Goal: Information Seeking & Learning: Learn about a topic

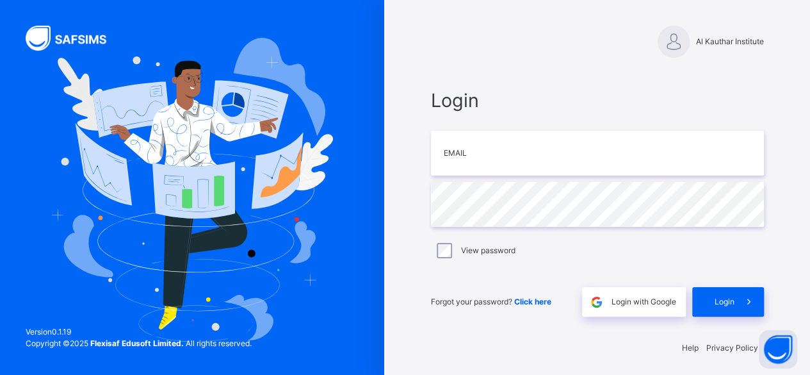
click at [589, 327] on div "Login Email Password View password Forgot your password? Click here Login with …" at bounding box center [597, 202] width 359 height 256
click at [604, 308] on img at bounding box center [596, 302] width 15 height 15
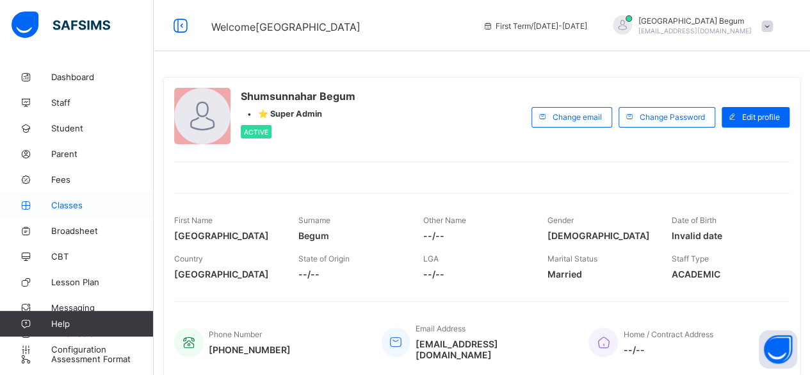
click at [63, 201] on span "Classes" at bounding box center [102, 205] width 103 height 10
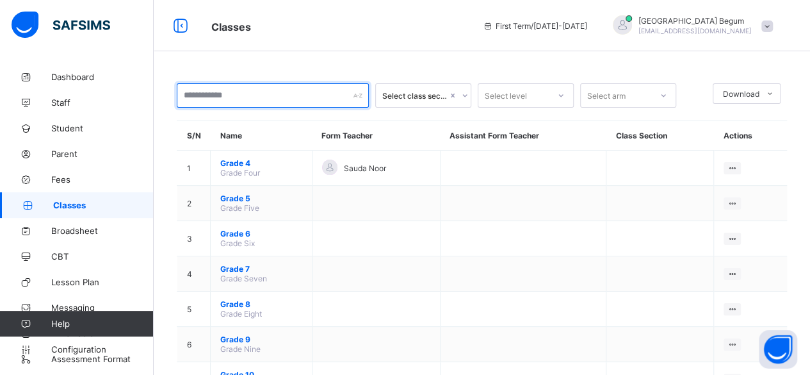
click at [230, 100] on input "text" at bounding box center [273, 95] width 192 height 24
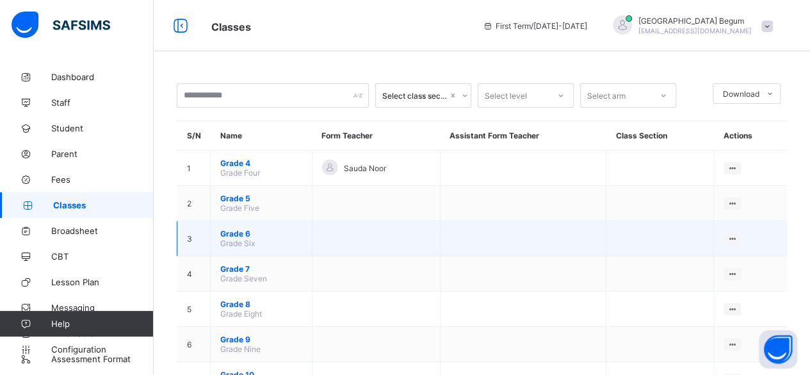
click at [234, 231] on span "Grade 6" at bounding box center [261, 234] width 82 height 10
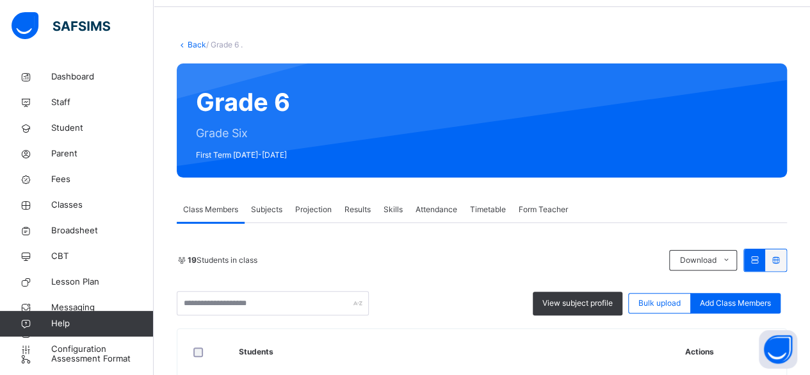
scroll to position [52, 0]
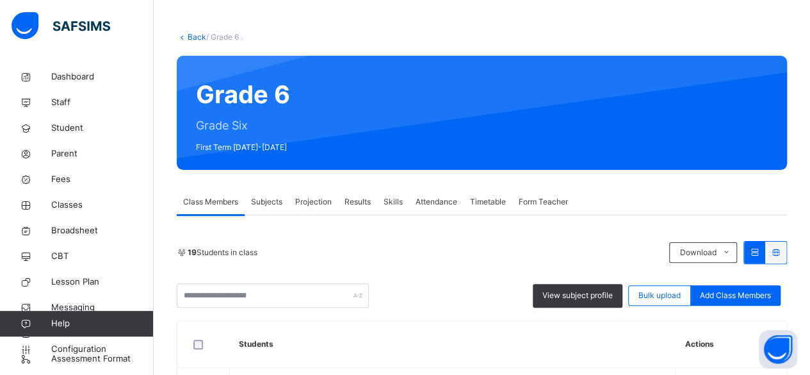
click at [313, 210] on div "Projection" at bounding box center [313, 202] width 49 height 26
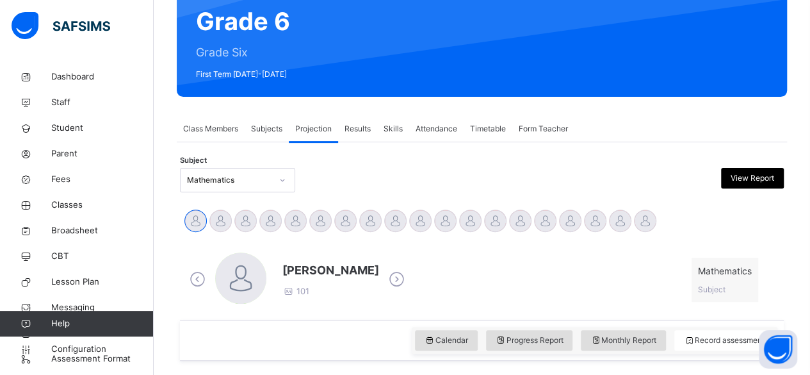
scroll to position [156, 0]
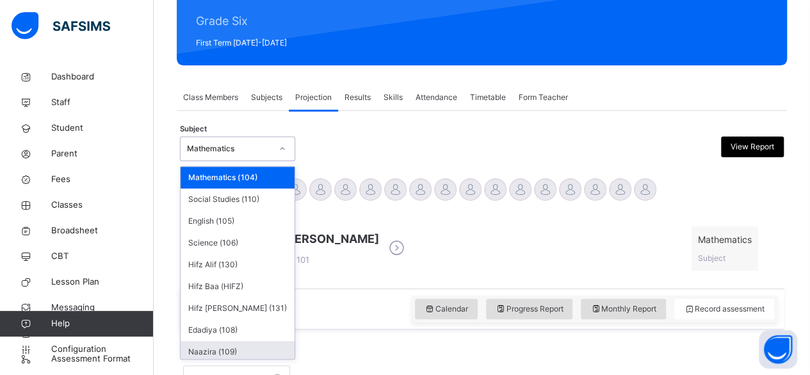
click at [230, 354] on div "Naazira (109)" at bounding box center [238, 352] width 114 height 22
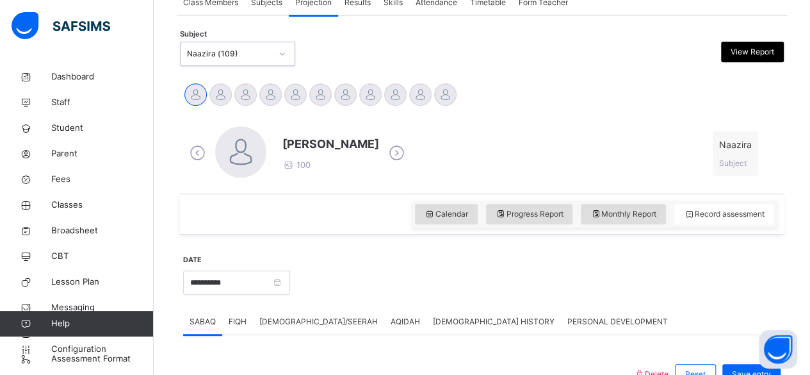
scroll to position [246, 0]
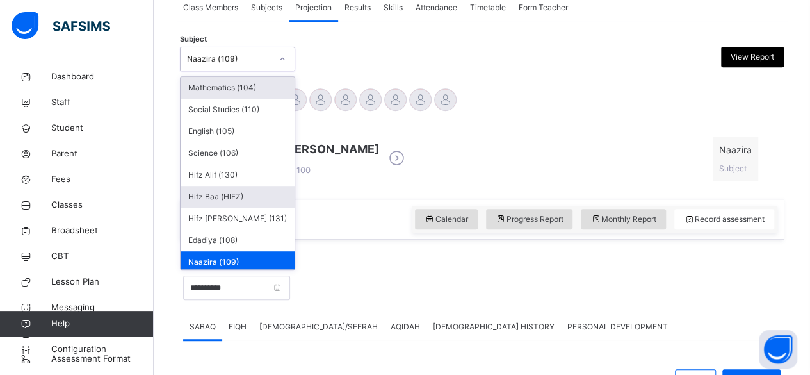
click at [207, 197] on div "Hifz Baa (HIFZ)" at bounding box center [238, 197] width 114 height 22
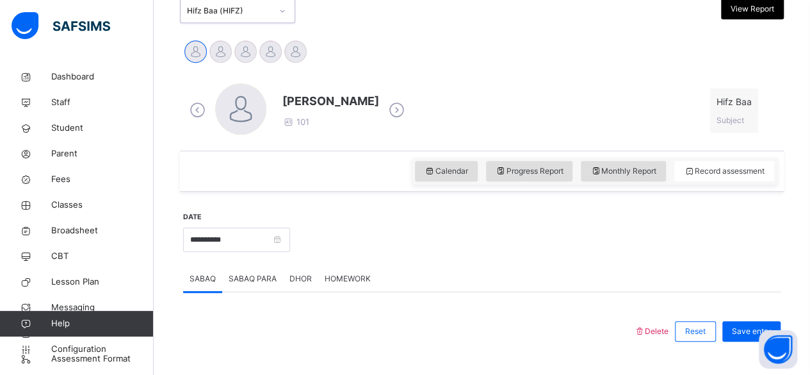
scroll to position [291, 0]
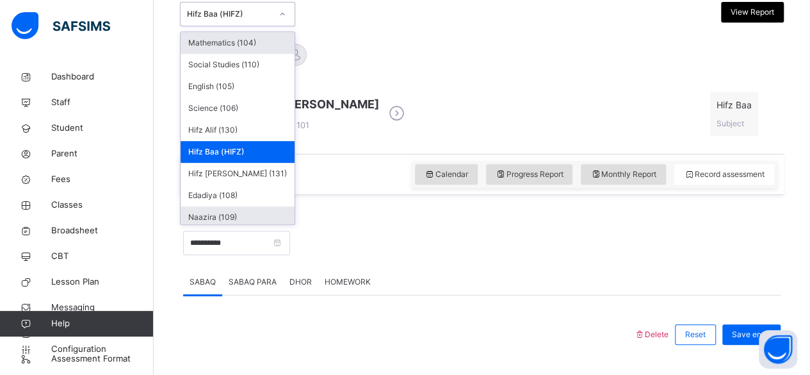
click at [226, 217] on div "Naazira (109)" at bounding box center [238, 217] width 114 height 22
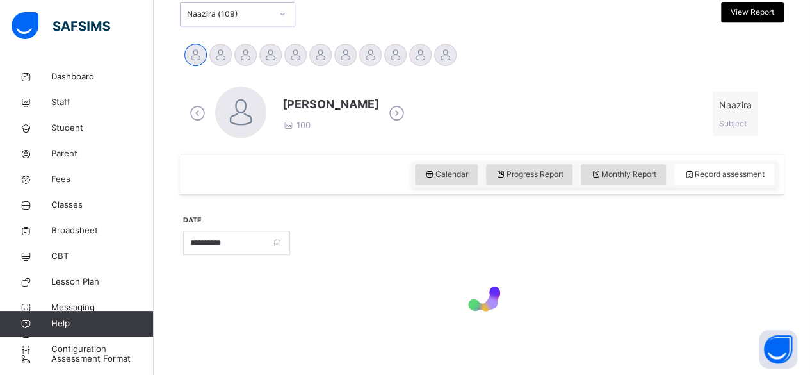
click at [382, 257] on div at bounding box center [536, 241] width 478 height 55
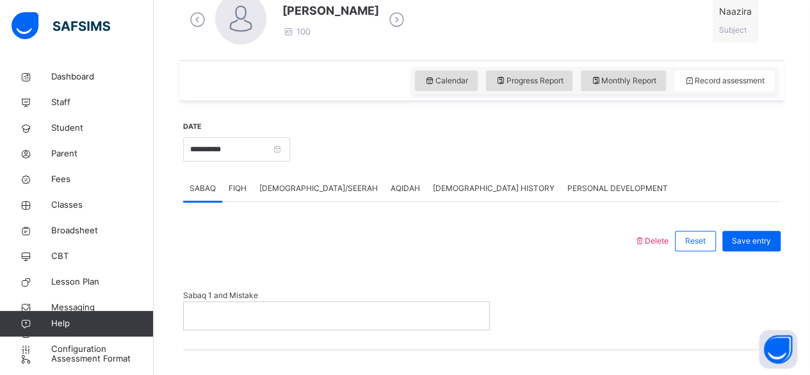
scroll to position [387, 0]
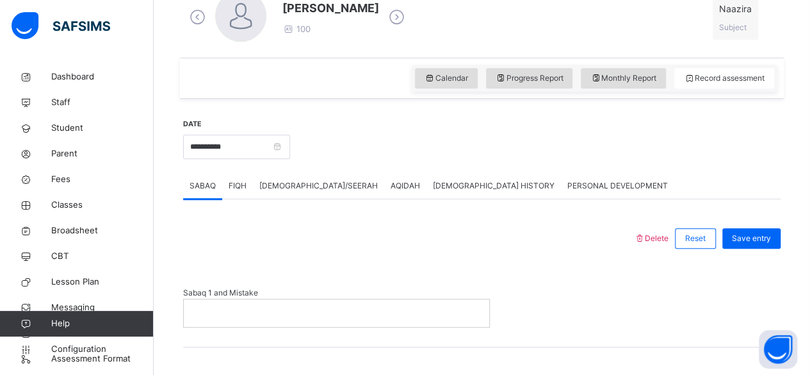
click at [376, 224] on div at bounding box center [409, 238] width 438 height 33
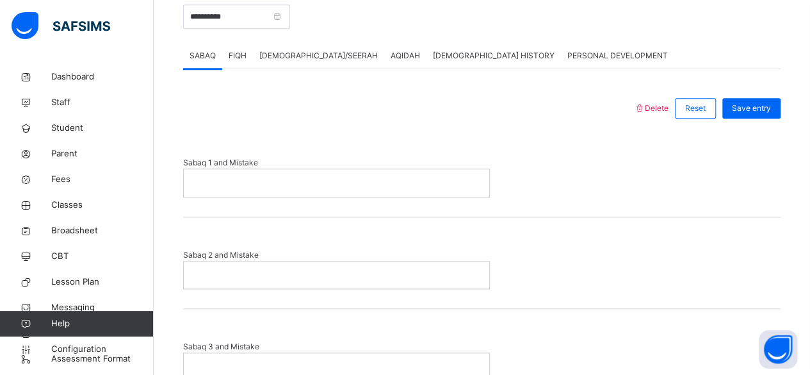
scroll to position [497, 0]
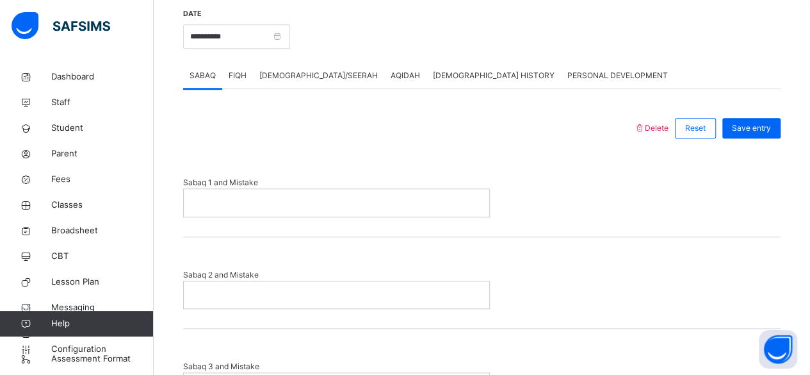
click at [233, 76] on span "FIQH" at bounding box center [238, 76] width 18 height 12
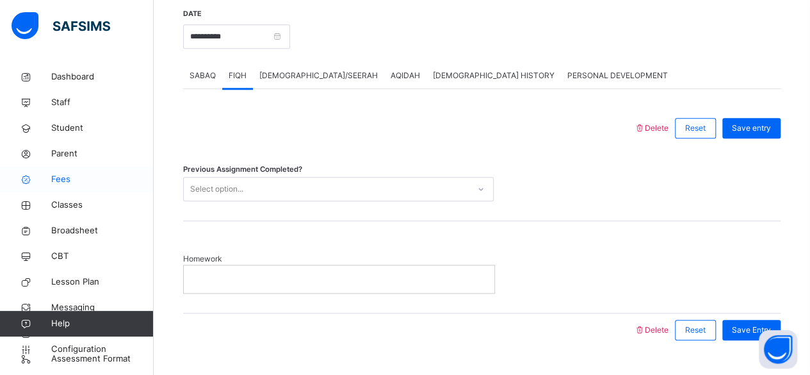
click at [48, 187] on link "Fees" at bounding box center [77, 180] width 154 height 26
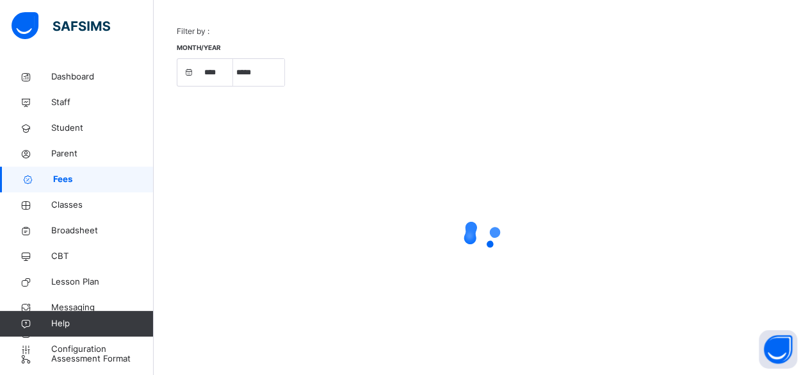
scroll to position [118, 0]
select select "****"
select select "*"
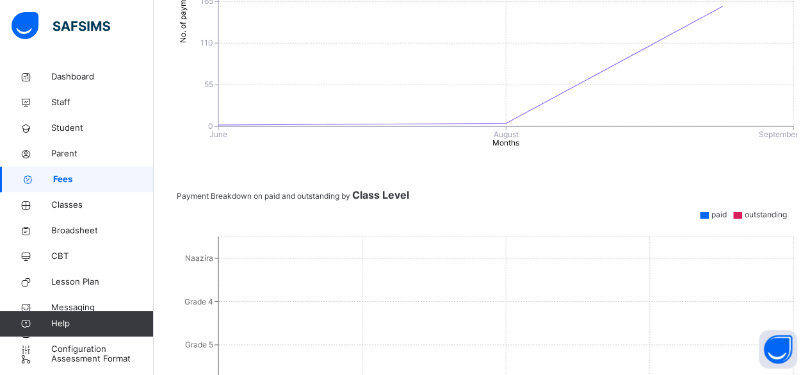
scroll to position [419, 0]
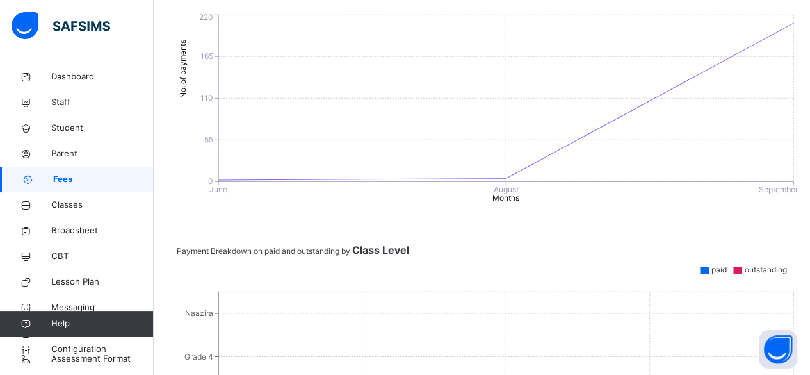
click at [300, 240] on div "Filter by : Month/Year **** **** **** ***** ********* ******* ******** ********…" at bounding box center [482, 251] width 611 height 1076
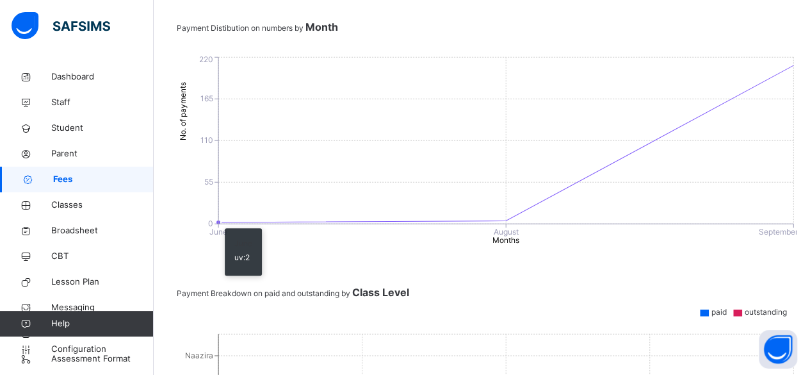
scroll to position [376, 0]
click at [63, 120] on link "Student" at bounding box center [77, 128] width 154 height 26
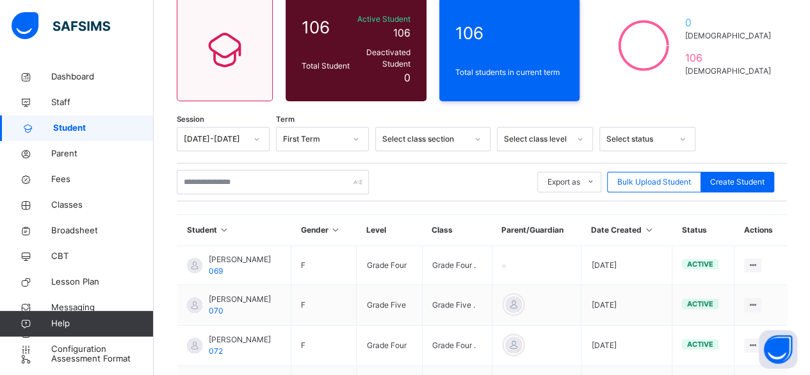
scroll to position [133, 0]
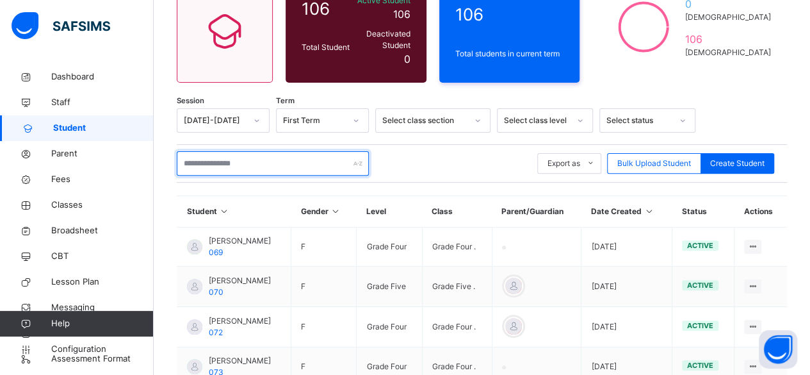
click at [286, 156] on input "text" at bounding box center [273, 163] width 192 height 24
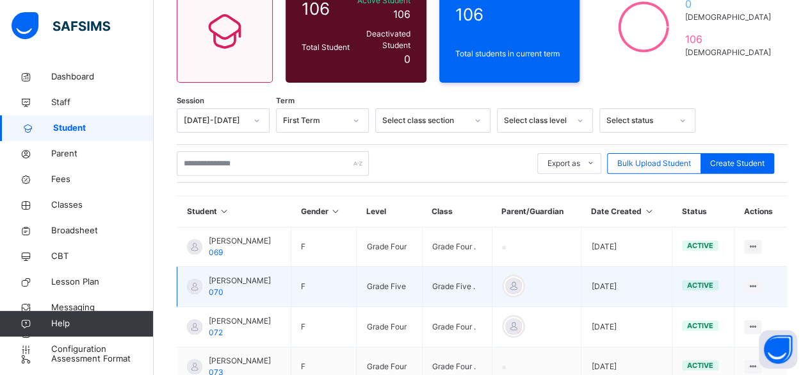
click at [401, 267] on td "Grade Five" at bounding box center [389, 287] width 65 height 40
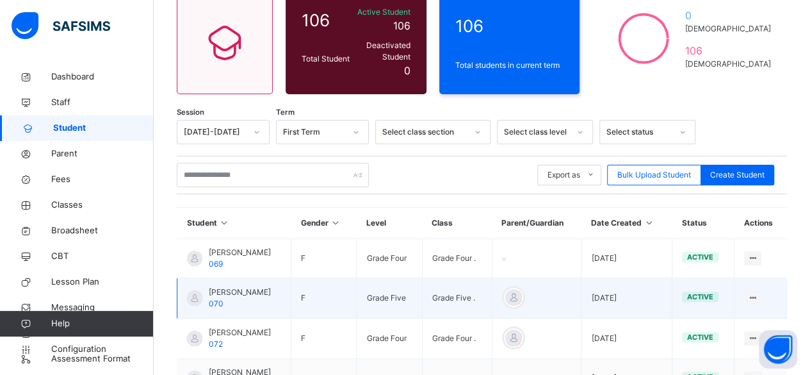
scroll to position [122, 0]
